Goal: Task Accomplishment & Management: Use online tool/utility

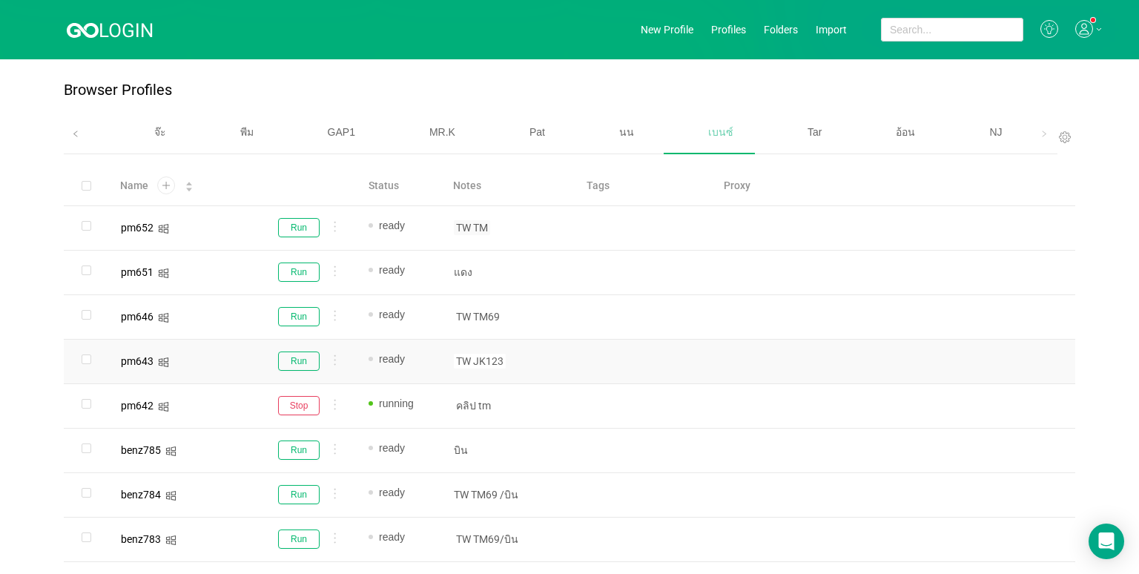
scroll to position [88, 0]
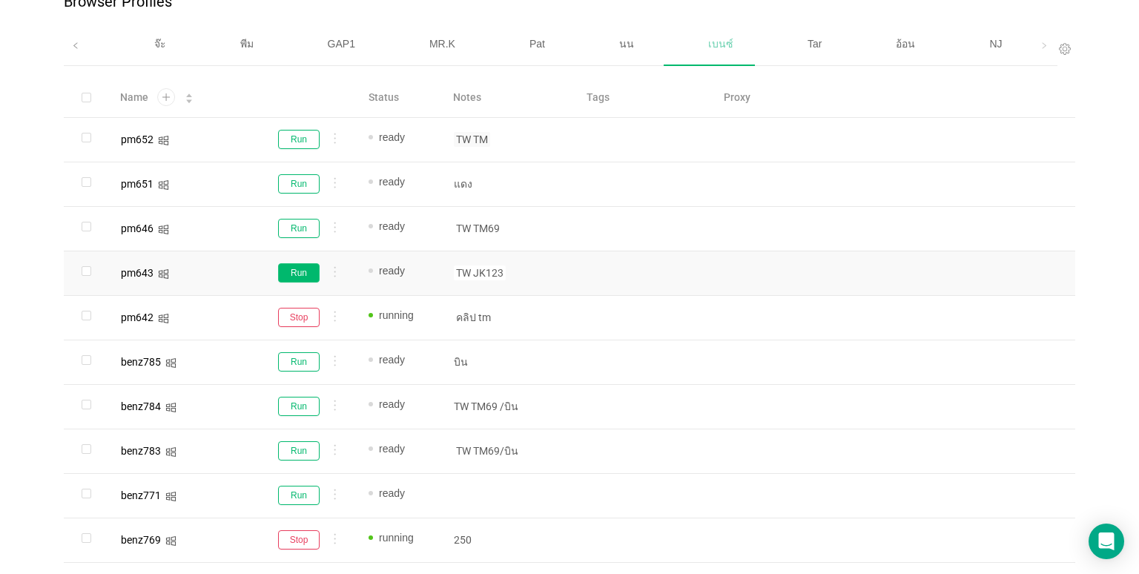
click at [314, 267] on button "Run" at bounding box center [299, 272] width 42 height 19
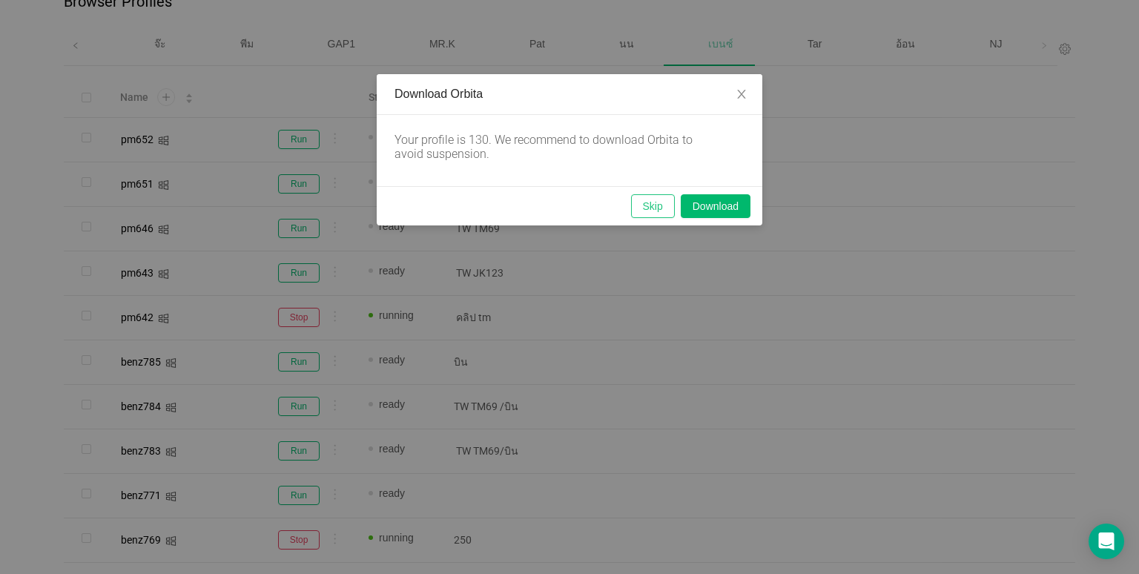
click at [665, 217] on button "Skip" at bounding box center [653, 206] width 44 height 24
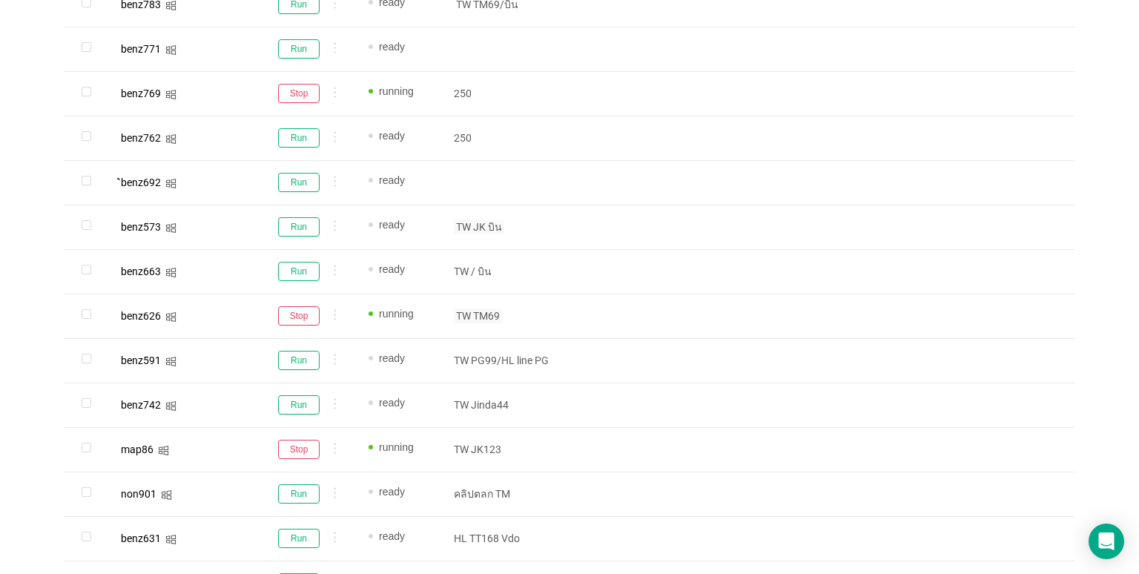
scroll to position [533, 0]
click at [299, 180] on button "Run" at bounding box center [299, 183] width 42 height 19
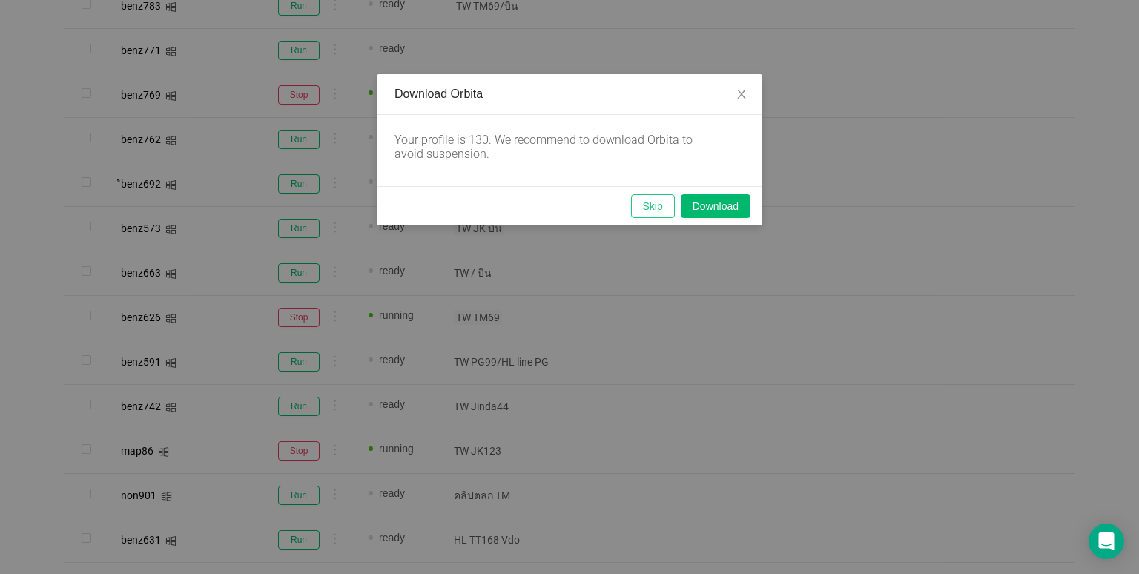
click at [661, 208] on button "Skip" at bounding box center [653, 206] width 44 height 24
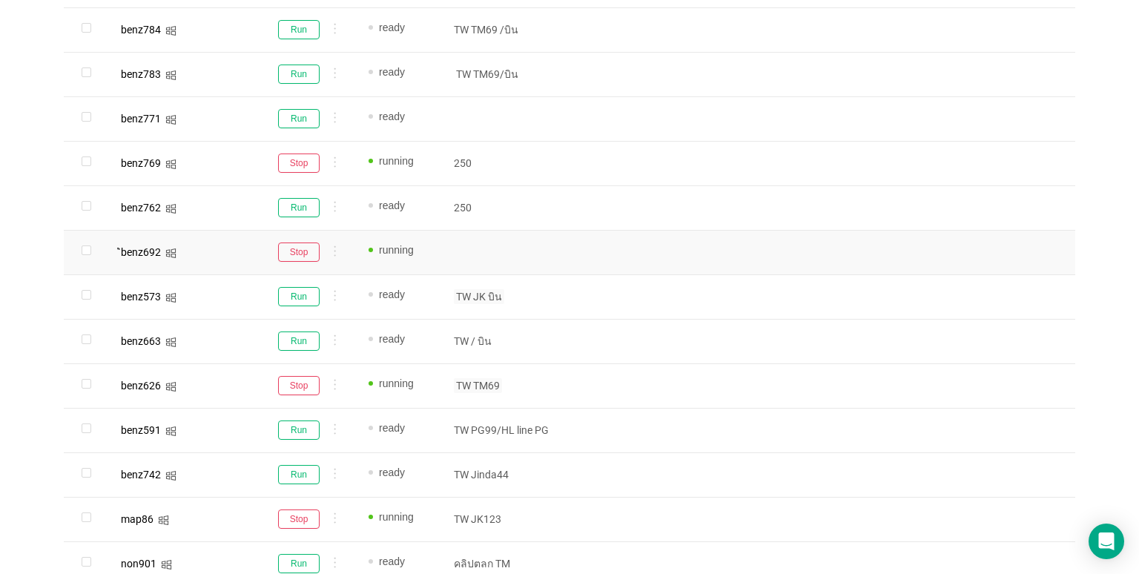
scroll to position [459, 0]
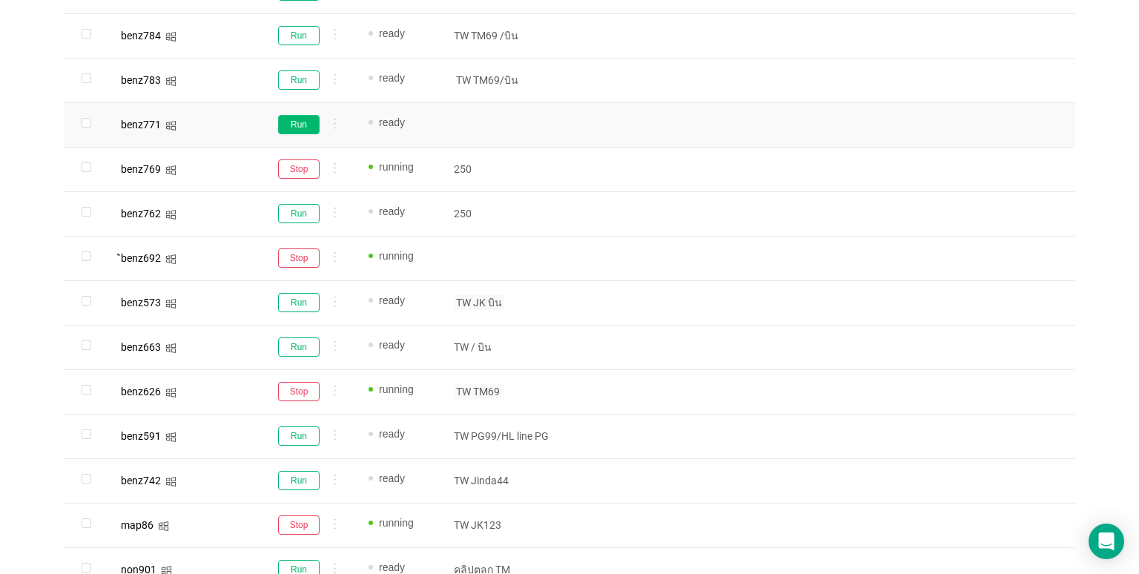
click at [286, 125] on button "Run" at bounding box center [299, 124] width 42 height 19
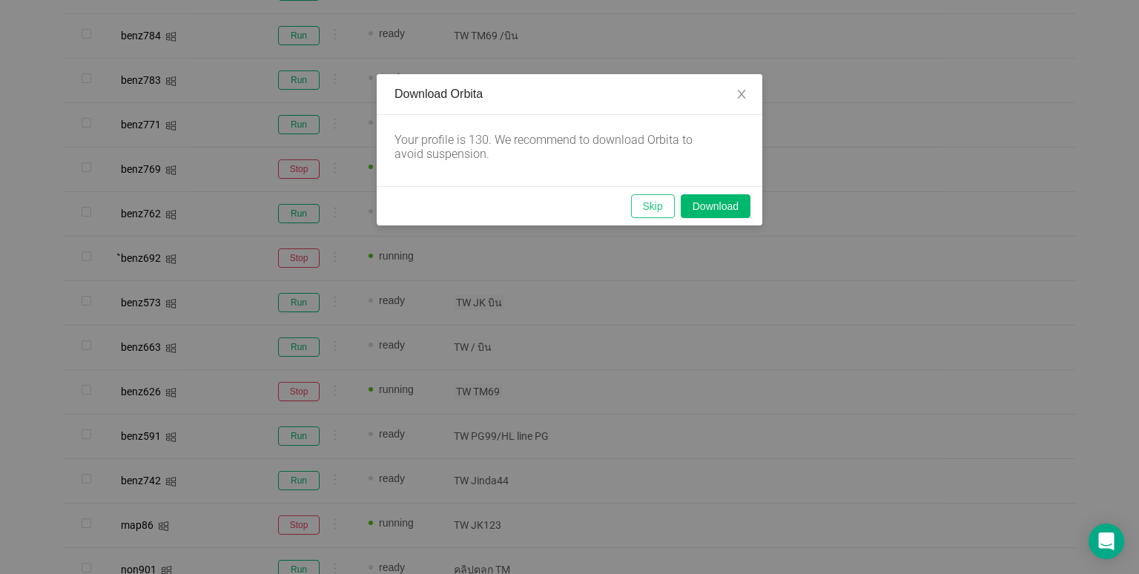
click at [655, 203] on button "Skip" at bounding box center [653, 206] width 44 height 24
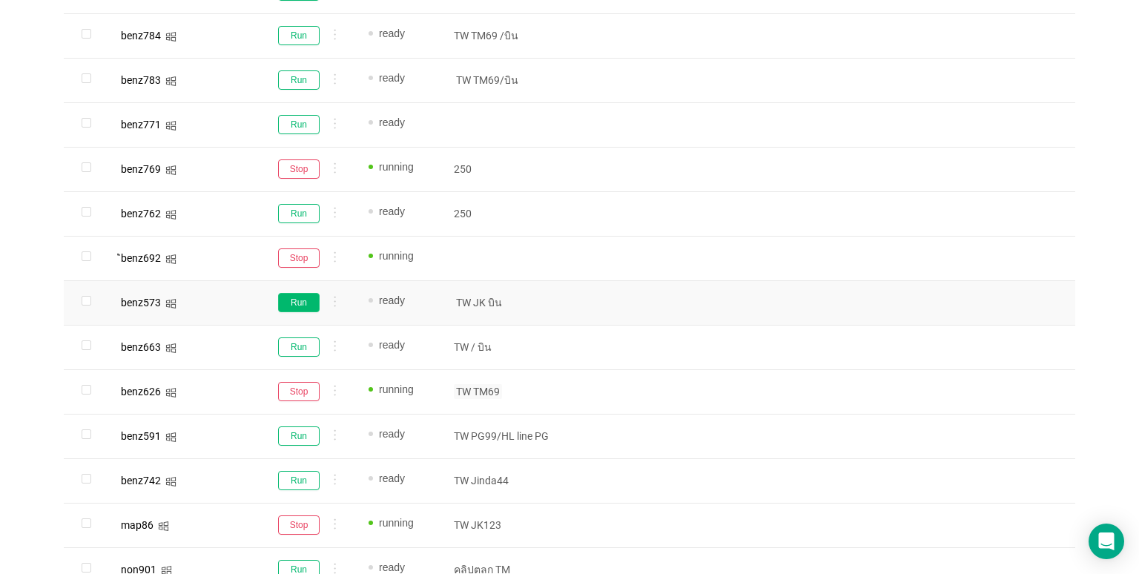
click at [288, 305] on button "Run" at bounding box center [299, 302] width 42 height 19
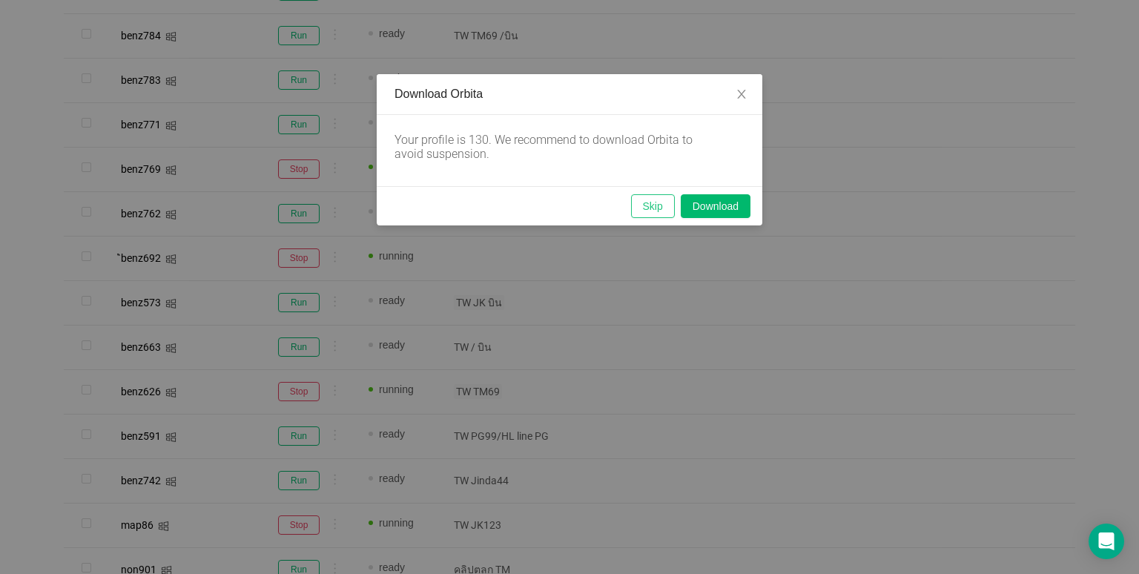
click at [665, 196] on button "Skip" at bounding box center [653, 206] width 44 height 24
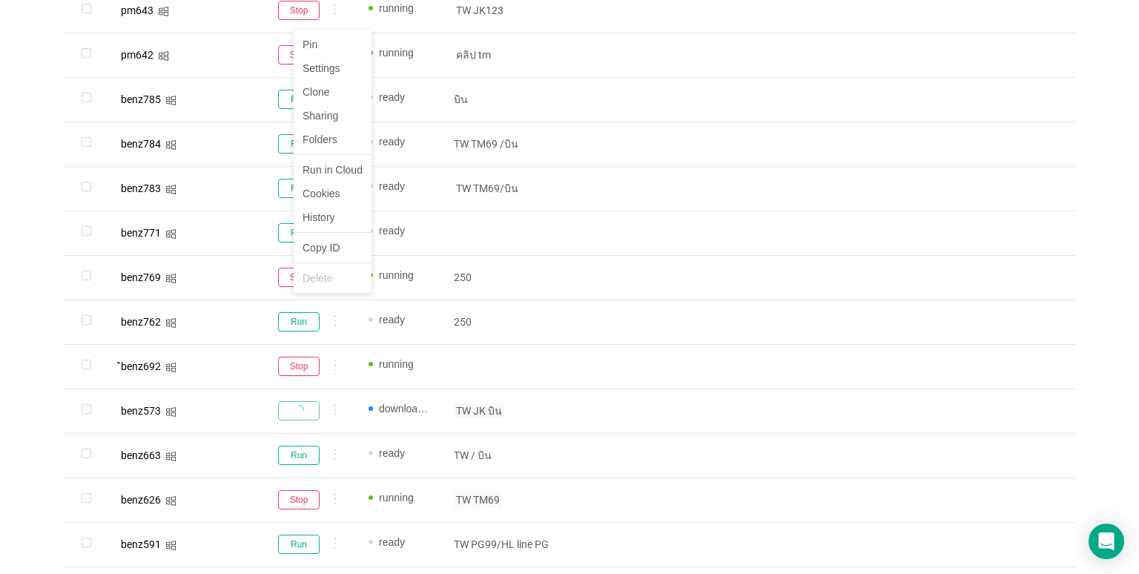
scroll to position [311, 0]
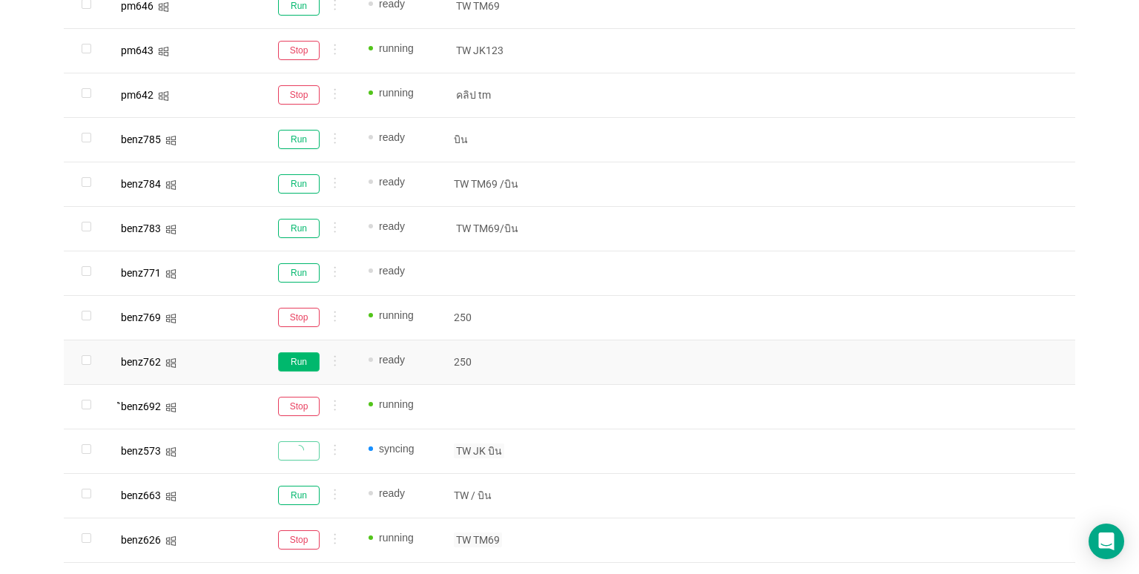
click at [303, 356] on button "Run" at bounding box center [299, 361] width 42 height 19
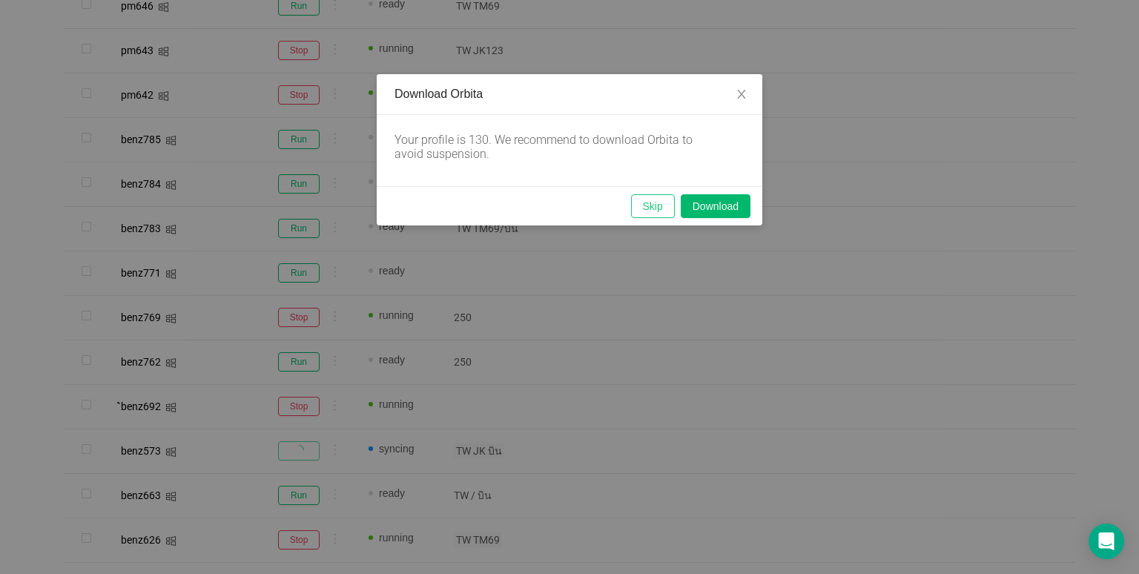
click at [638, 202] on button "Skip" at bounding box center [653, 206] width 44 height 24
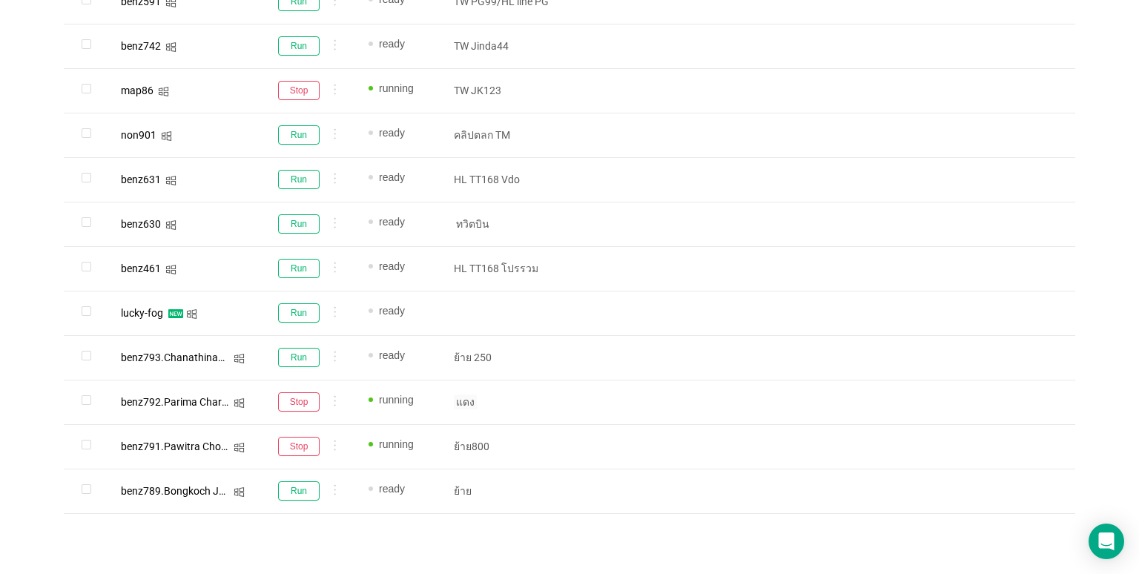
scroll to position [904, 0]
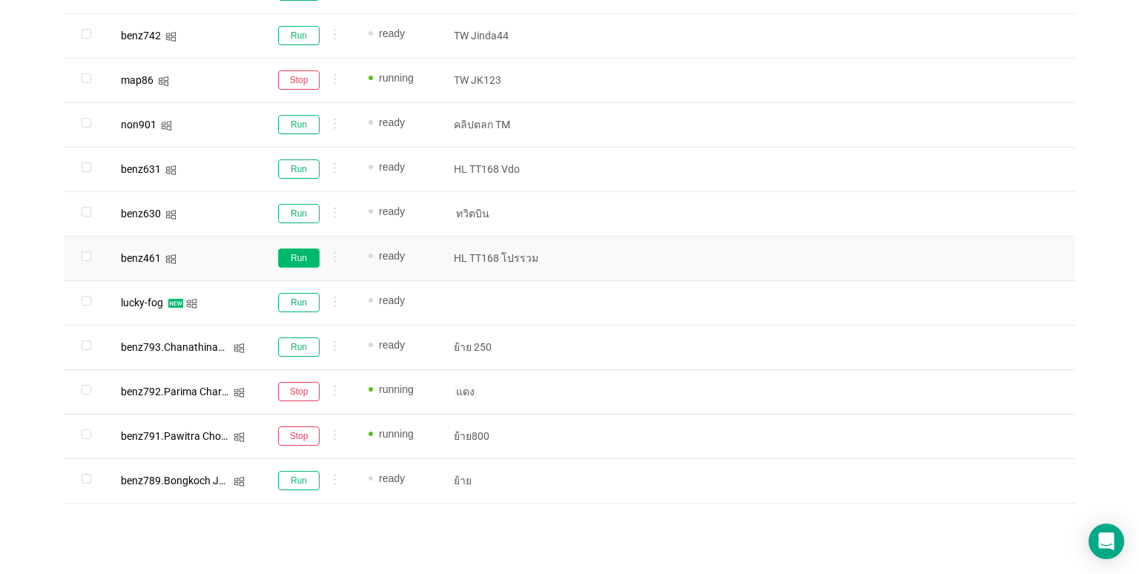
click at [311, 258] on button "Run" at bounding box center [299, 257] width 42 height 19
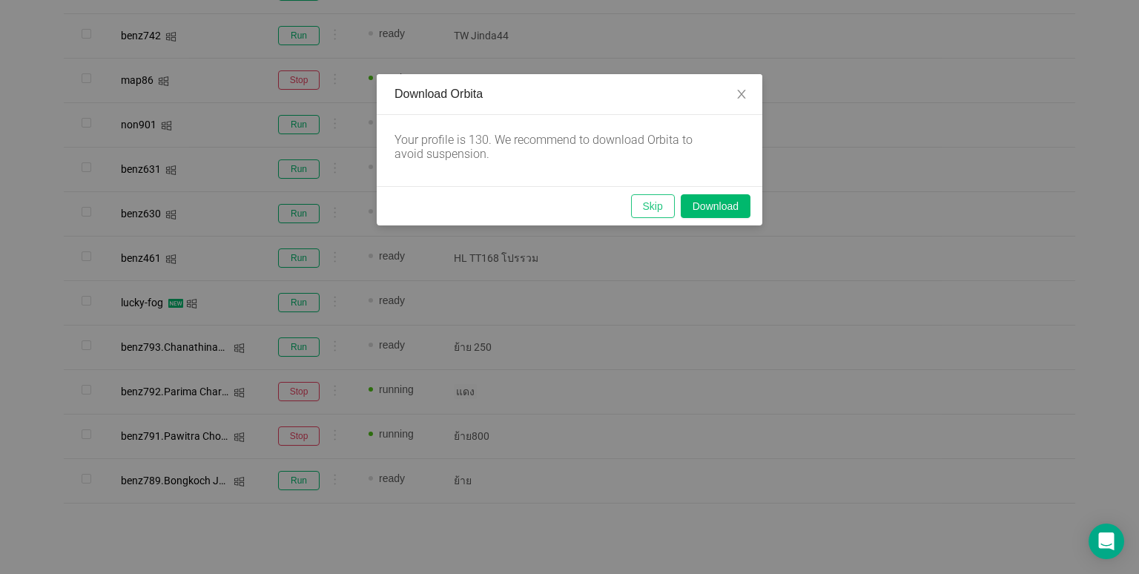
click at [635, 207] on button "Skip" at bounding box center [653, 206] width 44 height 24
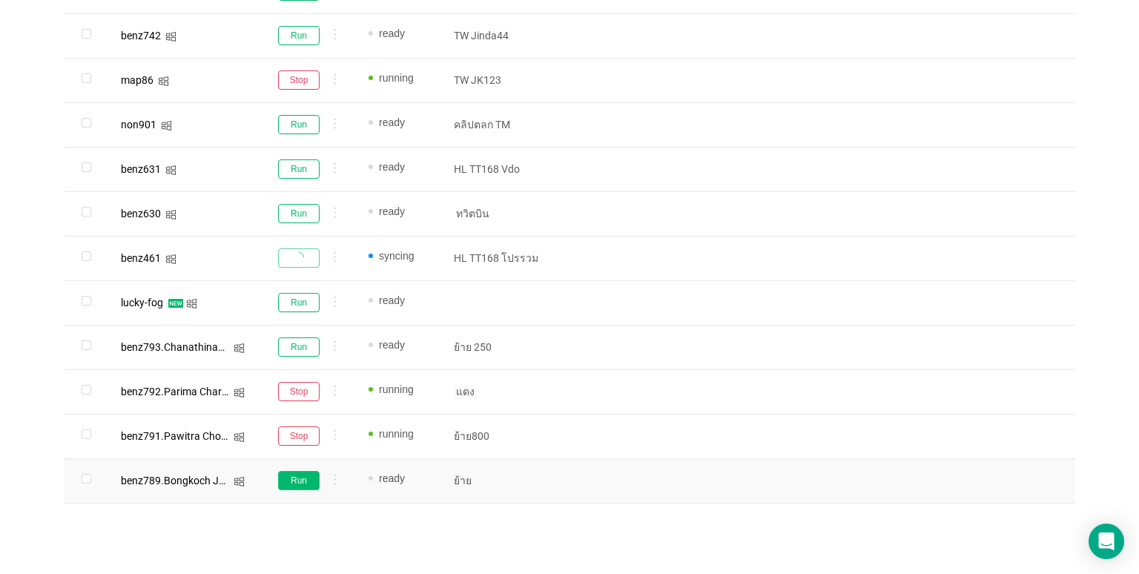
click at [300, 480] on button "Run" at bounding box center [299, 480] width 42 height 19
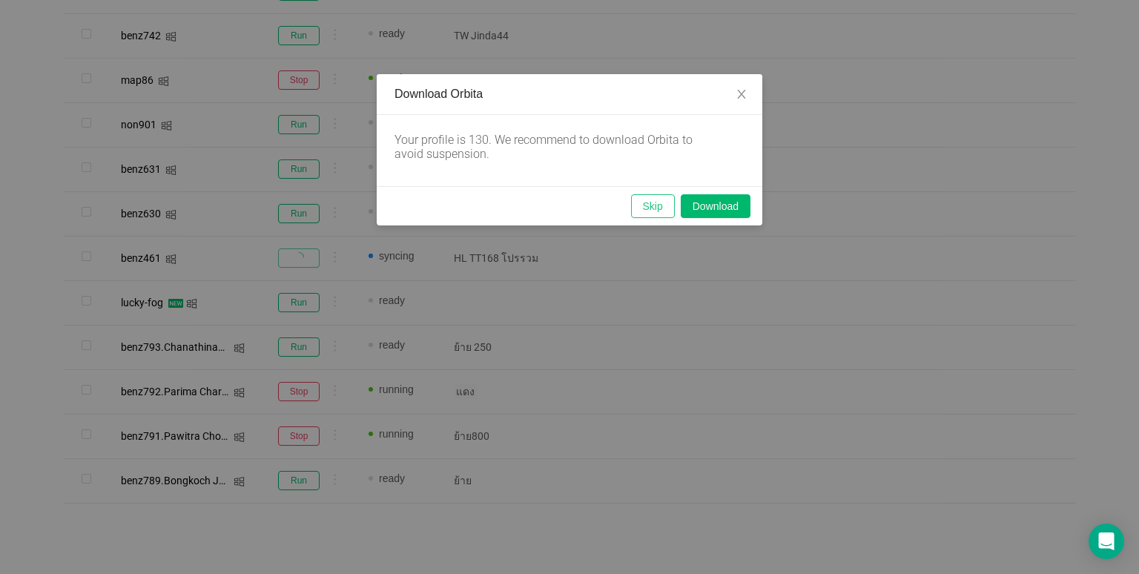
click at [638, 208] on button "Skip" at bounding box center [653, 206] width 44 height 24
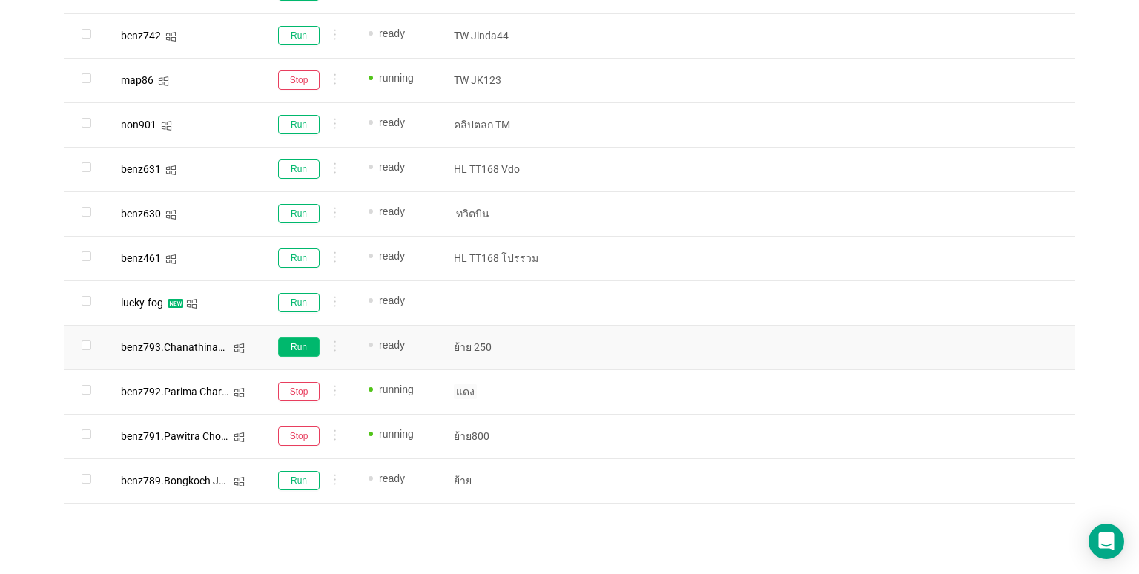
click at [282, 346] on button "Run" at bounding box center [299, 346] width 42 height 19
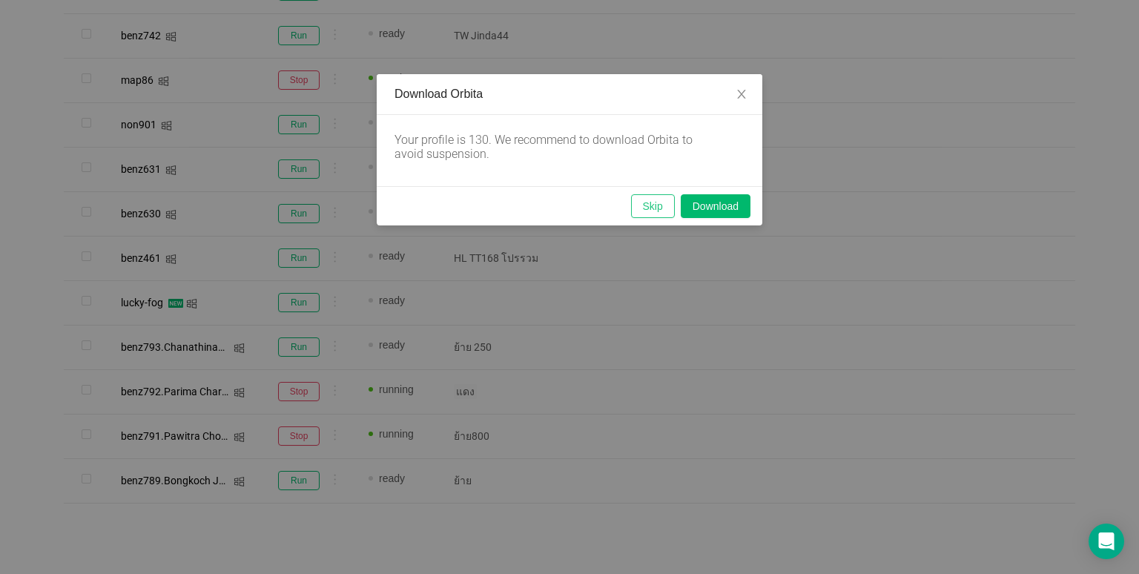
click at [649, 200] on button "Skip" at bounding box center [653, 206] width 44 height 24
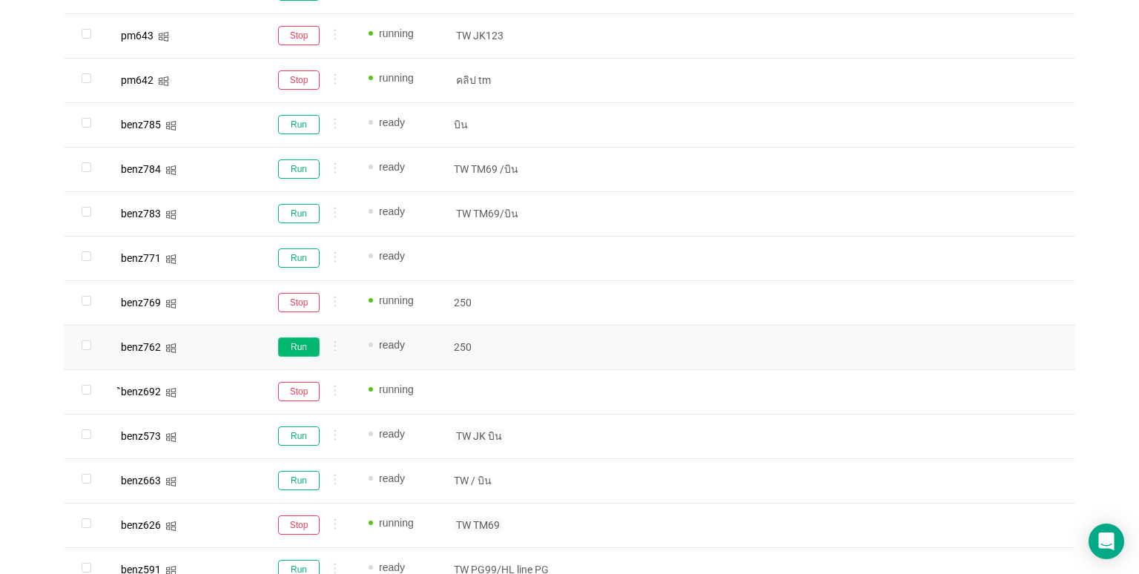
scroll to position [371, 0]
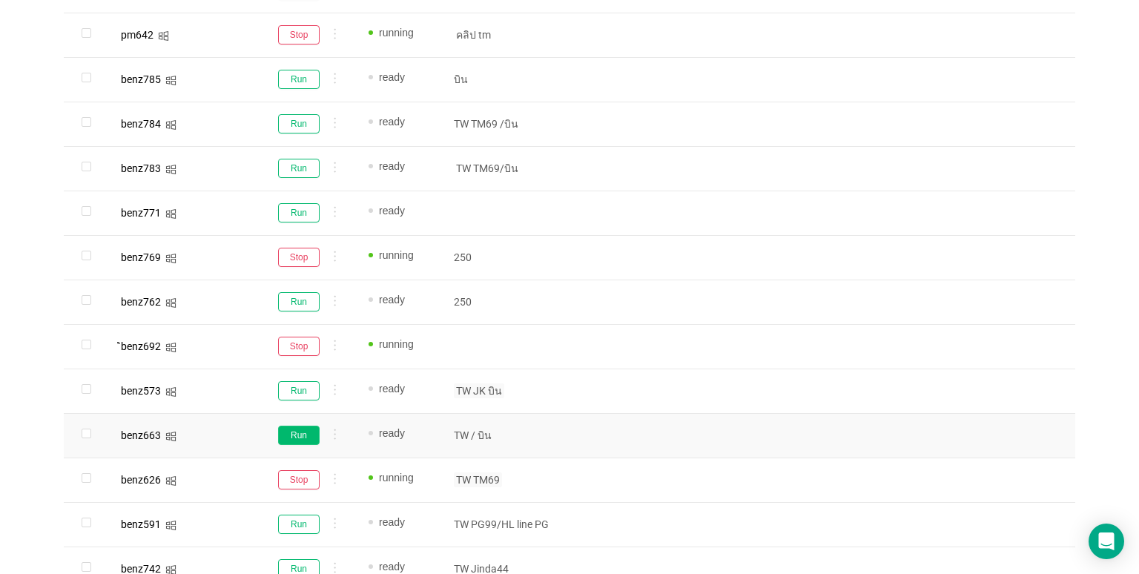
click at [297, 434] on button "Run" at bounding box center [299, 435] width 42 height 19
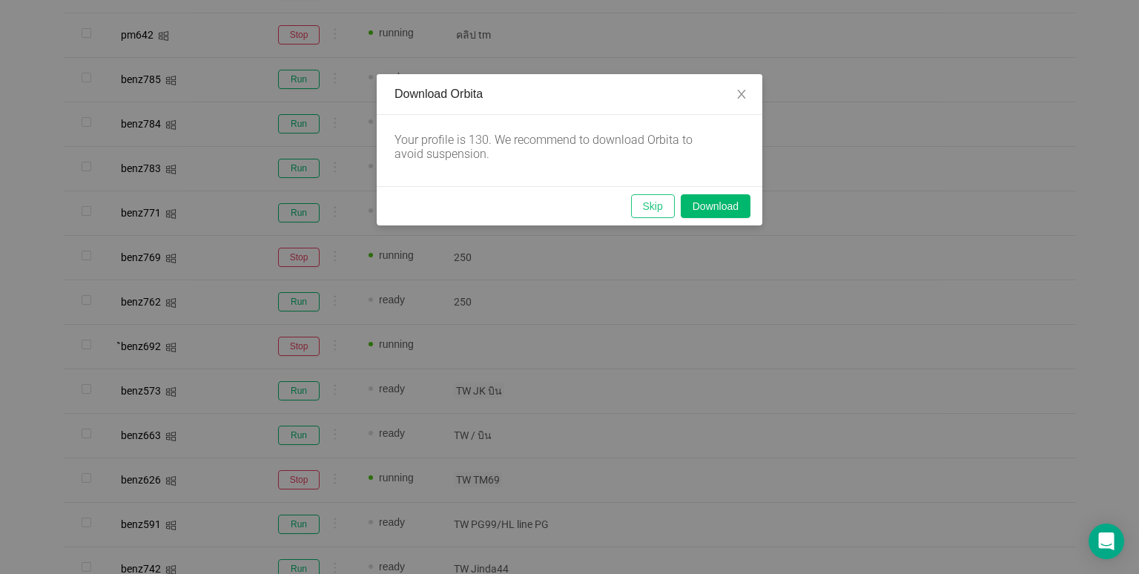
click at [655, 208] on button "Skip" at bounding box center [653, 206] width 44 height 24
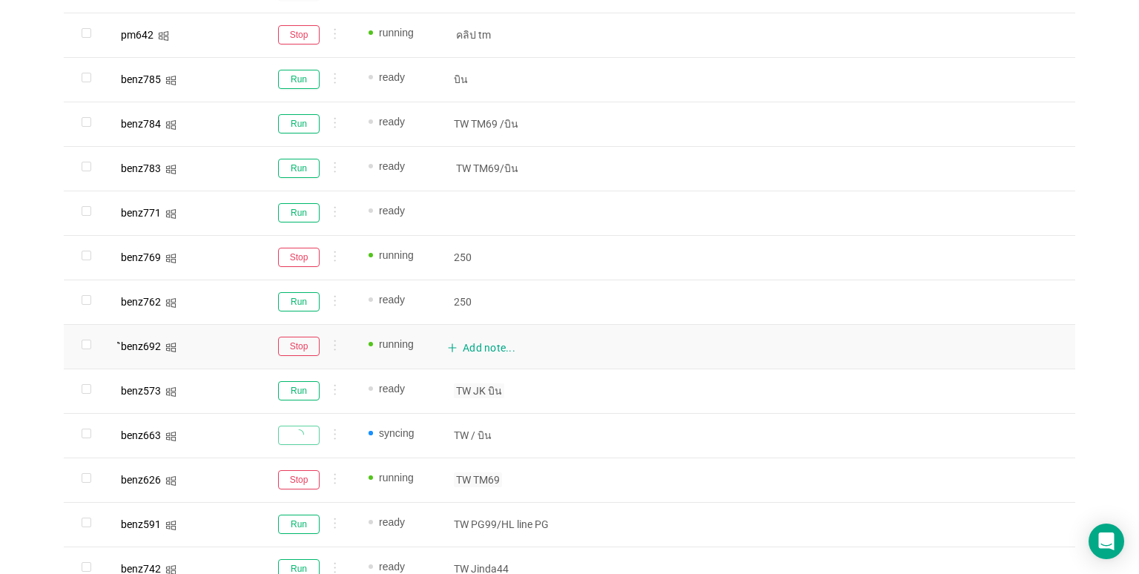
click at [480, 350] on div "Add note..." at bounding box center [508, 348] width 122 height 28
drag, startPoint x: 498, startPoint y: 344, endPoint x: 454, endPoint y: 343, distance: 43.8
click at [454, 343] on p "Beacons" at bounding box center [508, 346] width 108 height 15
copy p "Beacons"
click at [1107, 380] on div "Browser Profiles All ปราง เพชร ม่อน จ๊ะ พีม GAP1 MR.K Pat นน เบนซ์ Tar อ้อน NJ …" at bounding box center [569, 398] width 1139 height 1418
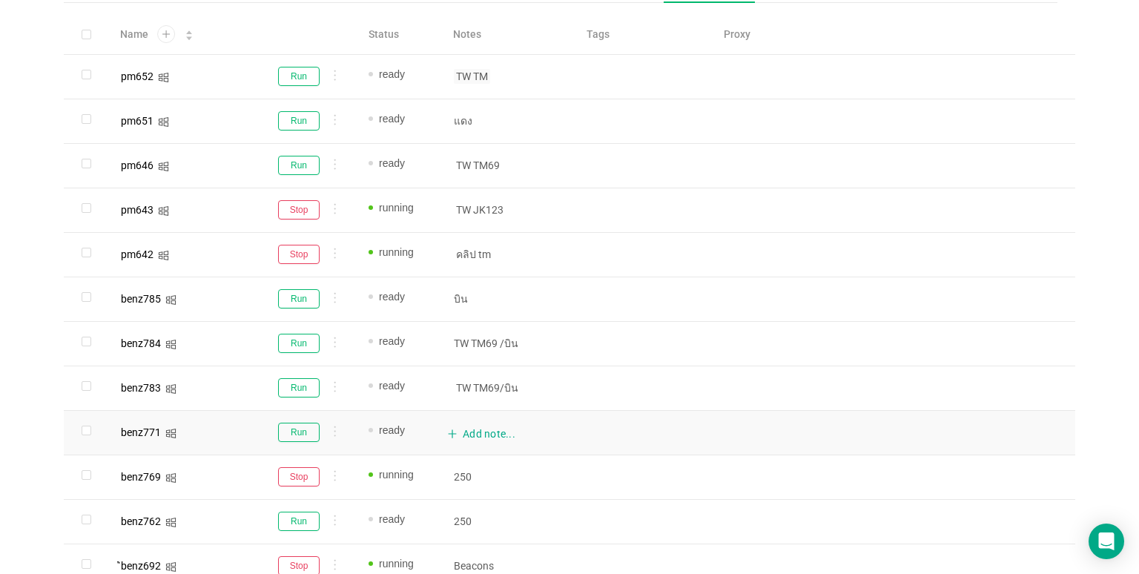
scroll to position [148, 0]
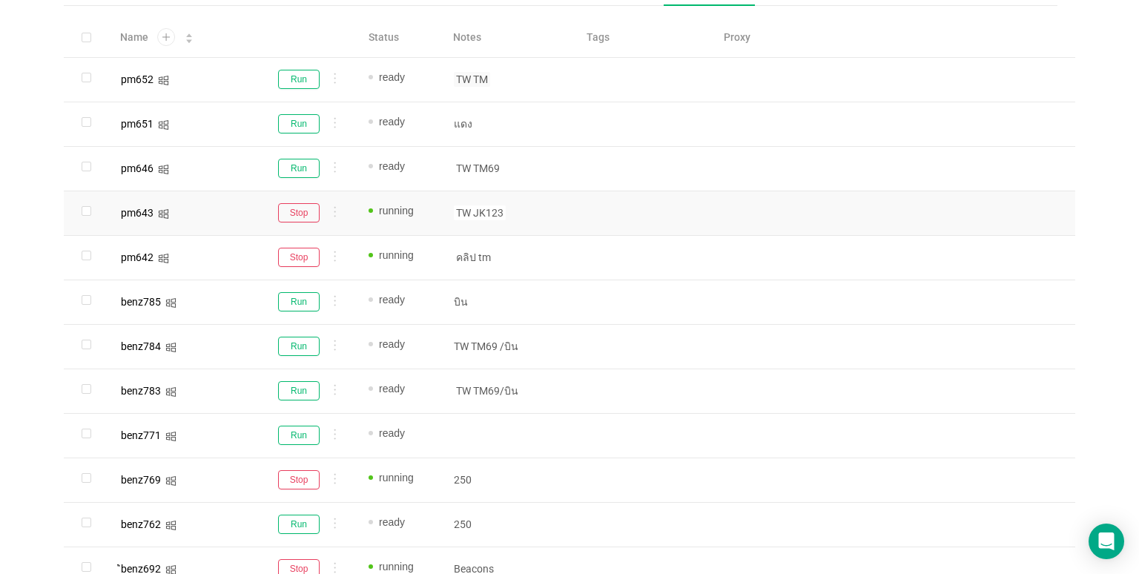
drag, startPoint x: 506, startPoint y: 211, endPoint x: 516, endPoint y: 216, distance: 10.9
click at [506, 211] on p "TW JK123" at bounding box center [508, 212] width 108 height 15
drag, startPoint x: 1083, startPoint y: 317, endPoint x: 1074, endPoint y: 323, distance: 10.9
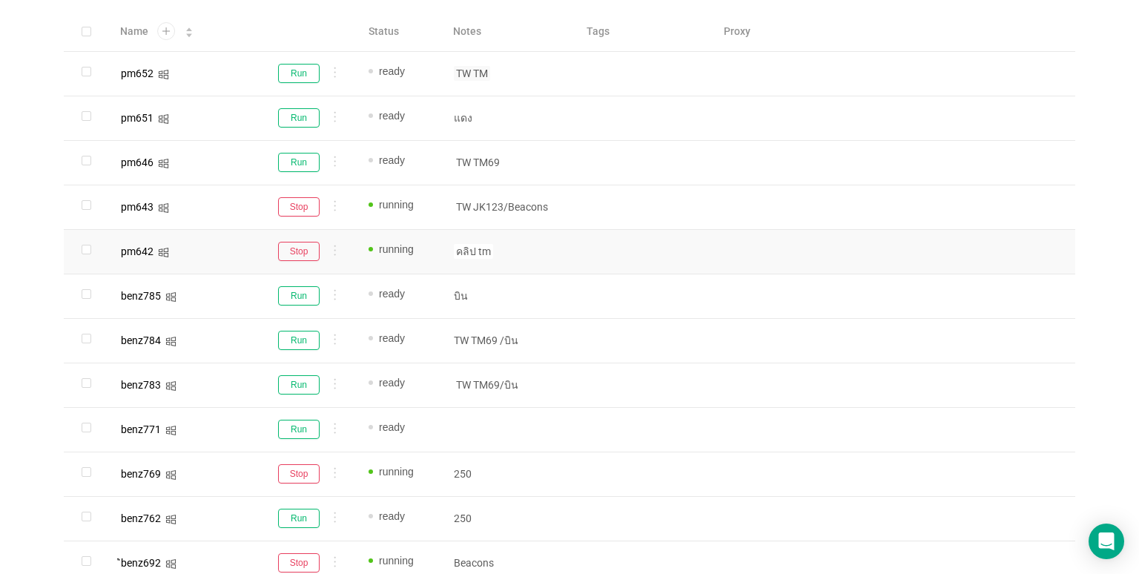
scroll to position [148, 0]
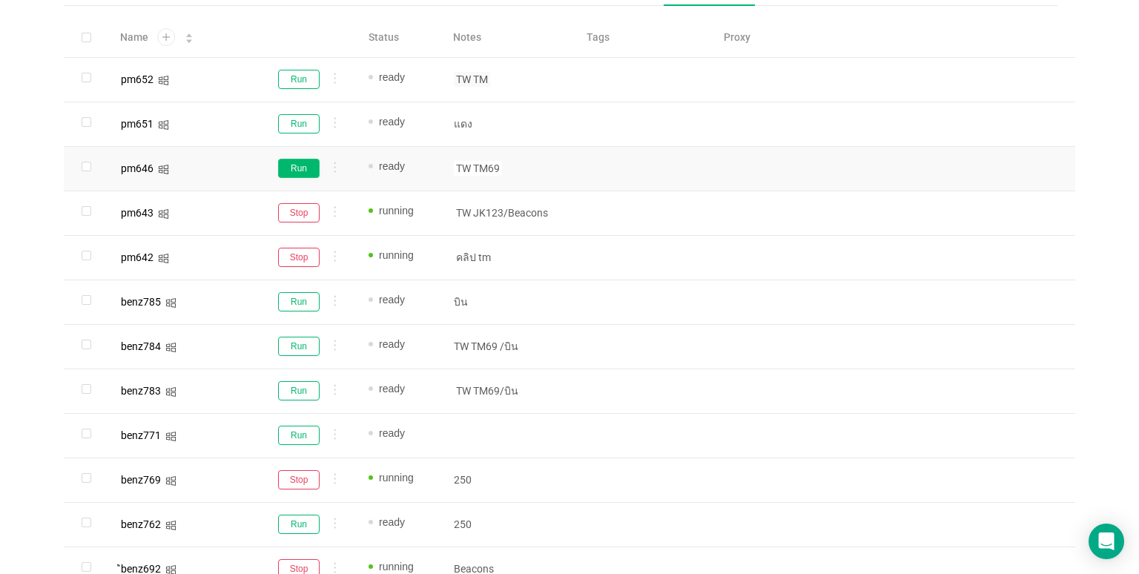
click at [285, 171] on button "Run" at bounding box center [299, 168] width 42 height 19
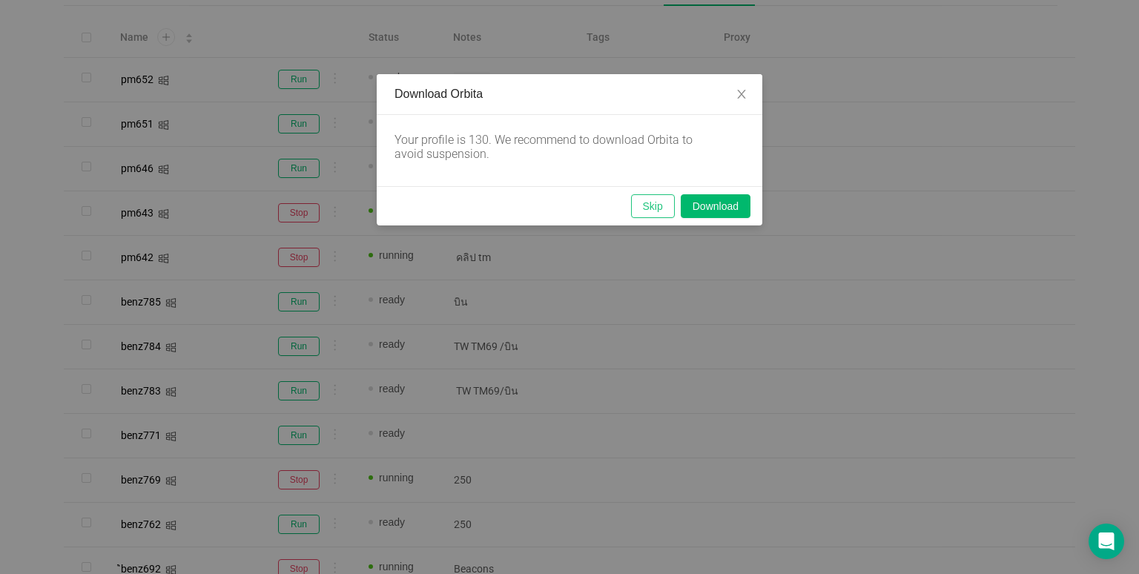
click at [655, 201] on button "Skip" at bounding box center [653, 206] width 44 height 24
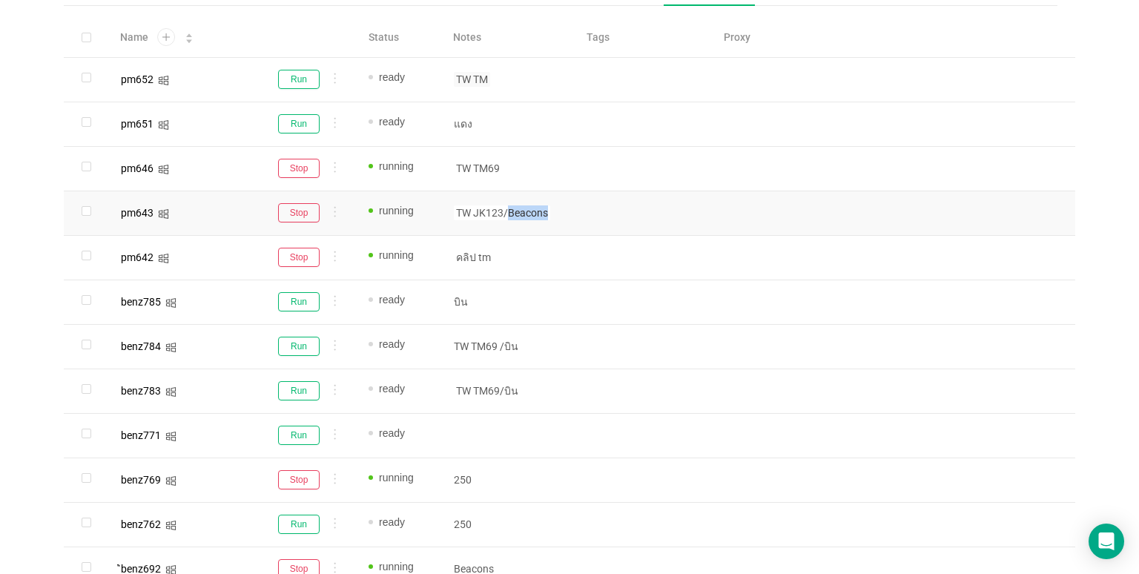
drag, startPoint x: 558, startPoint y: 216, endPoint x: 510, endPoint y: 217, distance: 47.5
click at [510, 217] on p "TW JK123/Beacons" at bounding box center [508, 212] width 108 height 15
copy span "Beacons"
click at [511, 162] on p "TW TM69" at bounding box center [508, 168] width 108 height 15
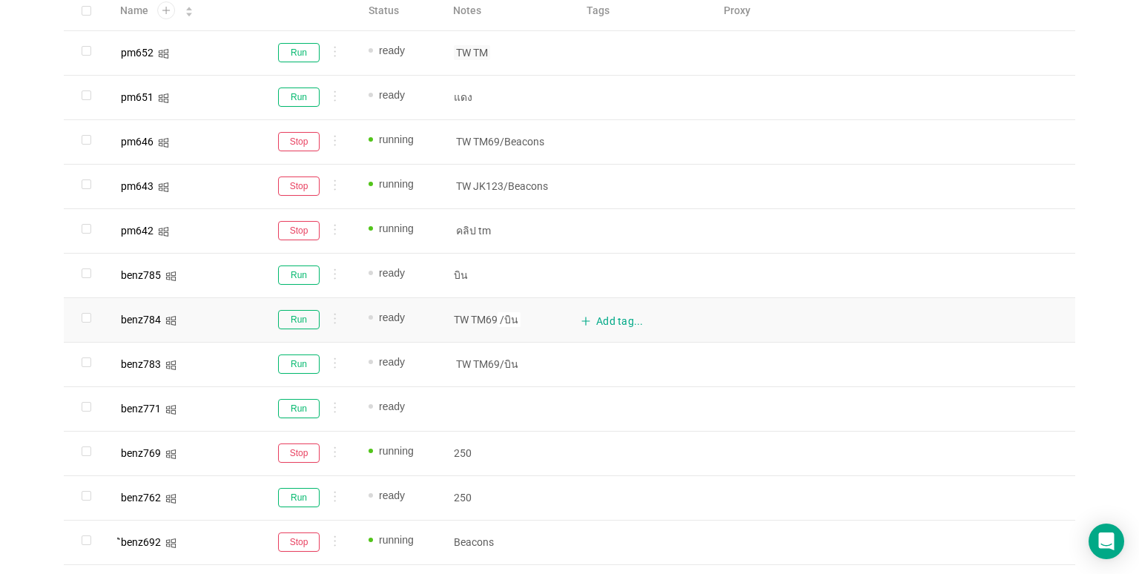
scroll to position [222, 0]
